Goal: Transaction & Acquisition: Subscribe to service/newsletter

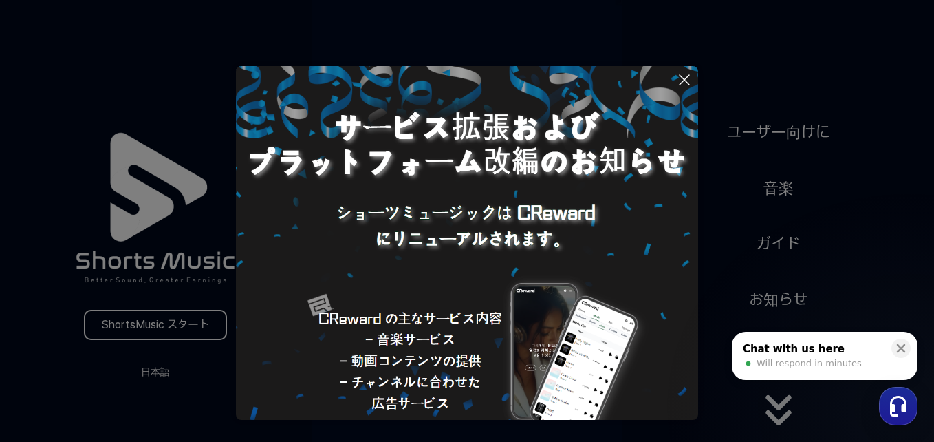
click at [682, 76] on icon at bounding box center [684, 80] width 17 height 17
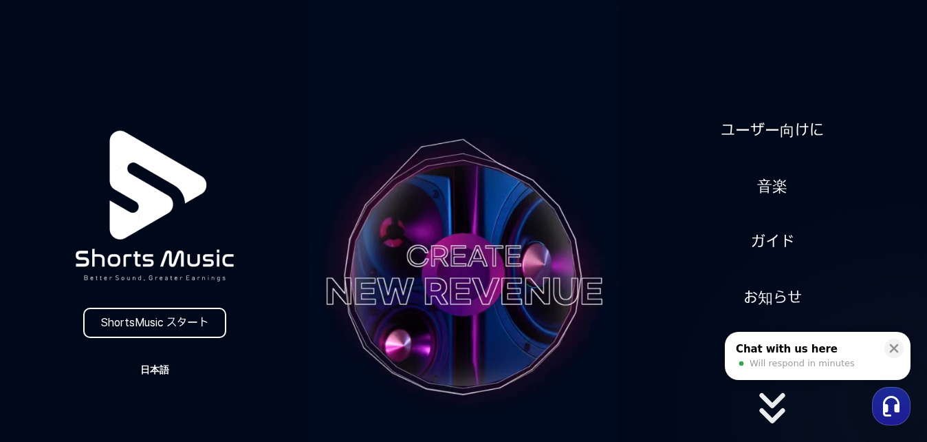
click at [166, 373] on button "日本語" at bounding box center [155, 369] width 66 height 19
click at [200, 326] on button at bounding box center [463, 221] width 927 height 442
click at [167, 324] on link "ShortsMusic スタート" at bounding box center [154, 322] width 143 height 30
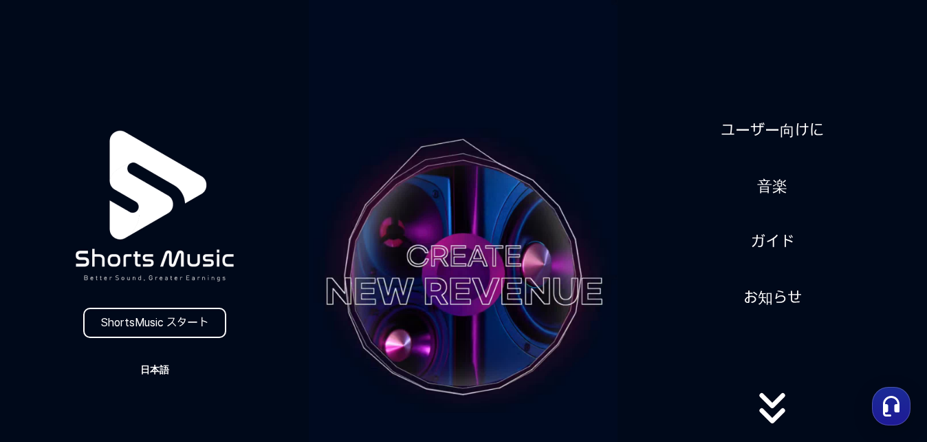
click at [162, 367] on button "日本語" at bounding box center [155, 369] width 66 height 19
click at [156, 424] on button "日本語" at bounding box center [154, 427] width 55 height 14
click at [178, 321] on link "ShortsMusic スタート" at bounding box center [154, 322] width 143 height 30
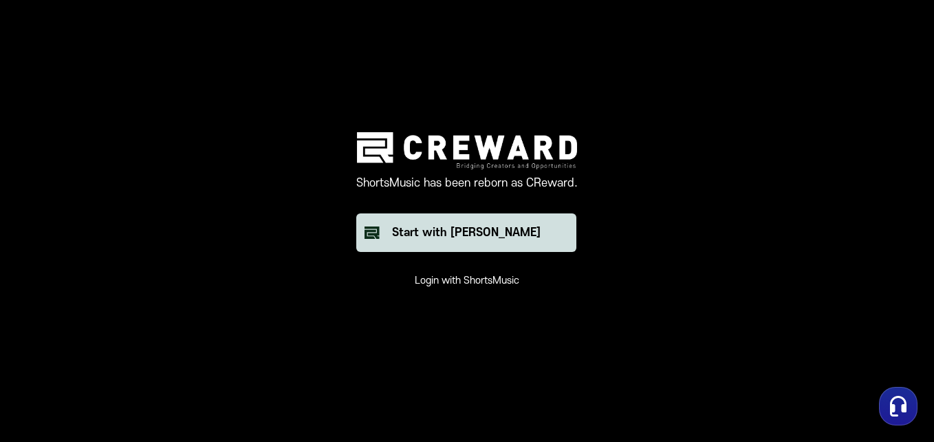
click at [439, 233] on div "Start with [PERSON_NAME]" at bounding box center [466, 232] width 149 height 17
